Goal: Navigation & Orientation: Find specific page/section

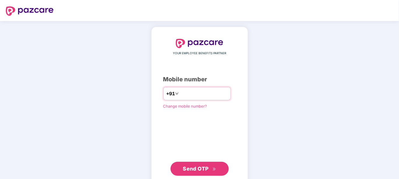
type input "**********"
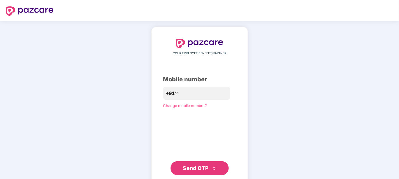
click at [195, 164] on span "Send OTP" at bounding box center [199, 168] width 33 height 8
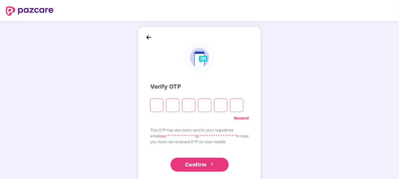
type input "*"
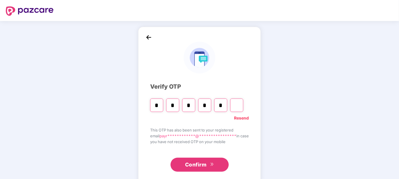
type input "*"
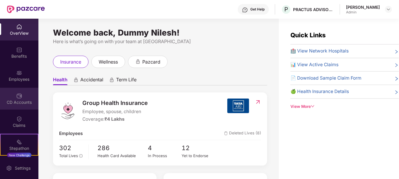
click at [22, 99] on div "CD Accounts" at bounding box center [19, 102] width 38 height 6
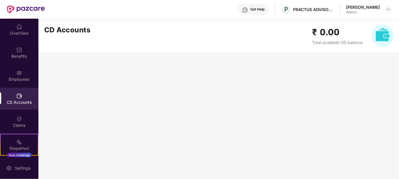
scroll to position [68, 0]
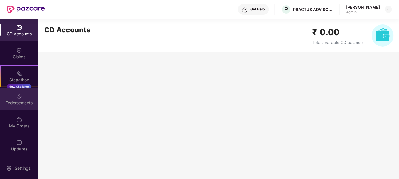
click at [16, 102] on div "Endorsements" at bounding box center [19, 103] width 38 height 6
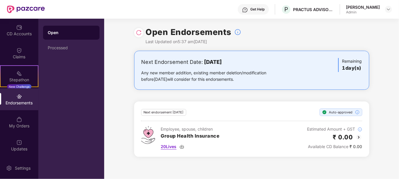
click at [165, 146] on span "20 Lives" at bounding box center [169, 146] width 16 height 6
